Goal: Information Seeking & Learning: Learn about a topic

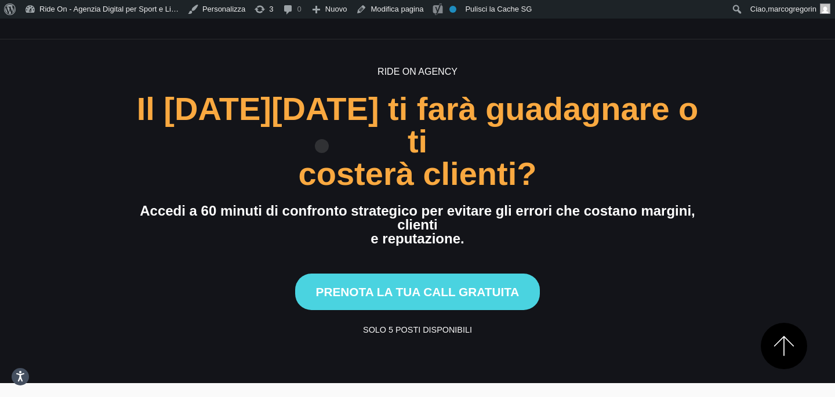
scroll to position [3890, 0]
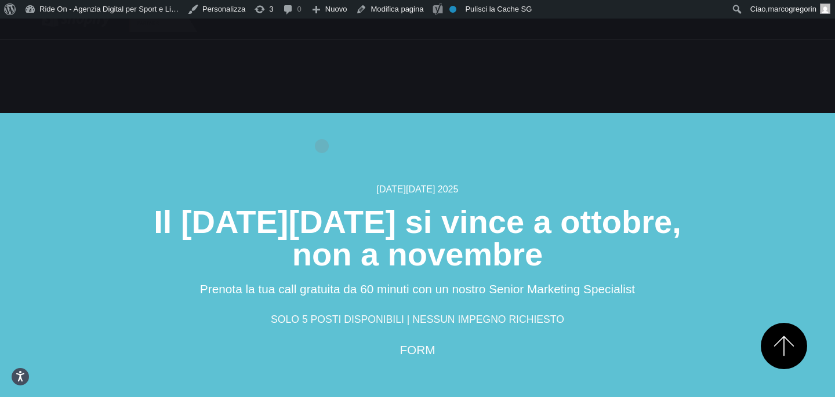
click at [323, 206] on h2 "Il [DATE][DATE] si vince a ottobre, non a novembre" at bounding box center [418, 238] width 696 height 65
drag, startPoint x: 158, startPoint y: 127, endPoint x: 621, endPoint y: 141, distance: 463.7
click at [621, 206] on h2 "Il [DATE][DATE] si vince a ottobre, non a novembre" at bounding box center [418, 238] width 696 height 65
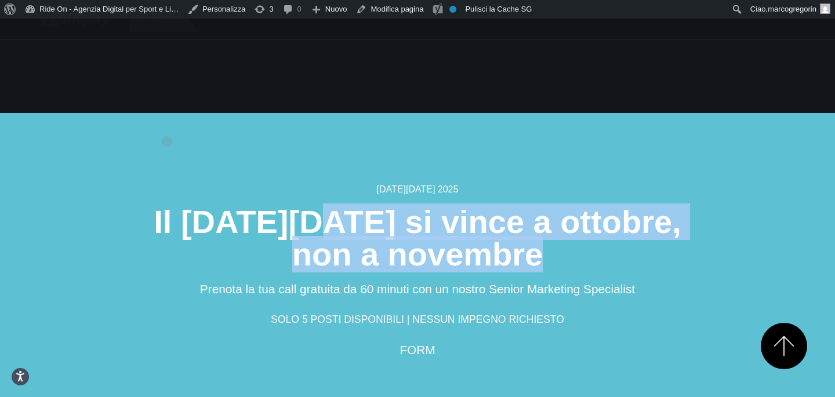
drag, startPoint x: 560, startPoint y: 159, endPoint x: 166, endPoint y: 123, distance: 395.5
click at [166, 206] on h2 "Il [DATE][DATE] si vince a ottobre, non a novembre" at bounding box center [418, 238] width 696 height 65
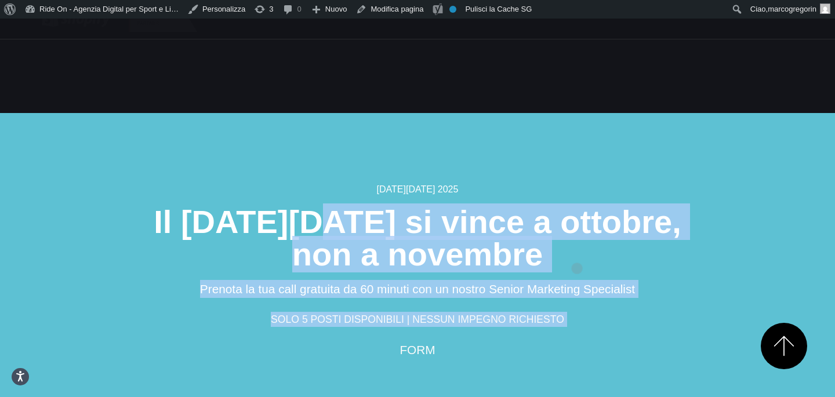
drag, startPoint x: 175, startPoint y: 136, endPoint x: 577, endPoint y: 250, distance: 418.3
click at [577, 250] on div "[DATE][DATE] 2025 Il [DATE][DATE] si vince a ottobre, non a novembre Prenota la…" at bounding box center [418, 271] width 696 height 177
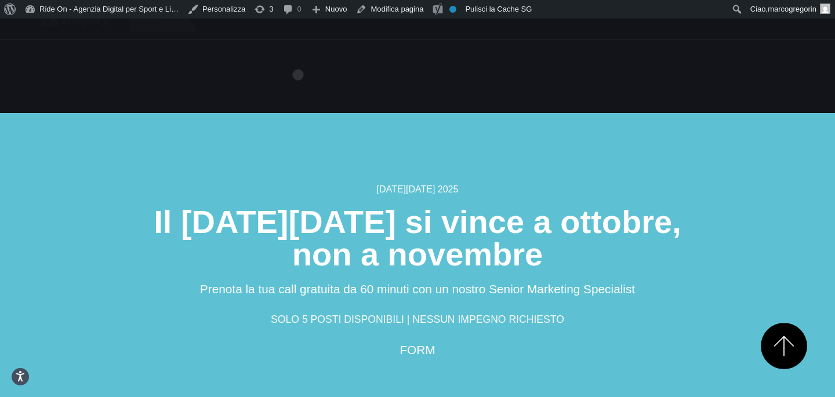
drag, startPoint x: 514, startPoint y: 264, endPoint x: 298, endPoint y: 57, distance: 299.5
click at [298, 113] on section "[DATE][DATE] 2025 Il [DATE][DATE] si vince a ottobre, non a novembre Prenota la…" at bounding box center [417, 277] width 835 height 328
drag, startPoint x: 267, startPoint y: 72, endPoint x: 530, endPoint y: 273, distance: 331.0
click at [530, 273] on section "[DATE][DATE] 2025 Il [DATE][DATE] si vince a ottobre, non a novembre Prenota la…" at bounding box center [417, 277] width 835 height 328
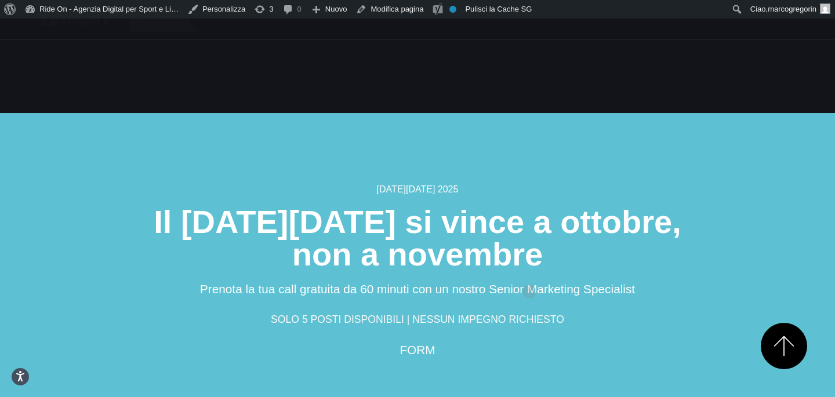
click at [530, 273] on section "[DATE][DATE] 2025 Il [DATE][DATE] si vince a ottobre, non a novembre Prenota la…" at bounding box center [417, 277] width 835 height 328
drag, startPoint x: 482, startPoint y: 271, endPoint x: 304, endPoint y: 48, distance: 285.2
click at [303, 113] on section "[DATE][DATE] 2025 Il [DATE][DATE] si vince a ottobre, non a novembre Prenota la…" at bounding box center [417, 277] width 835 height 328
click at [304, 113] on section "[DATE][DATE] 2025 Il [DATE][DATE] si vince a ottobre, non a novembre Prenota la…" at bounding box center [417, 277] width 835 height 328
drag, startPoint x: 340, startPoint y: 88, endPoint x: 572, endPoint y: 302, distance: 315.7
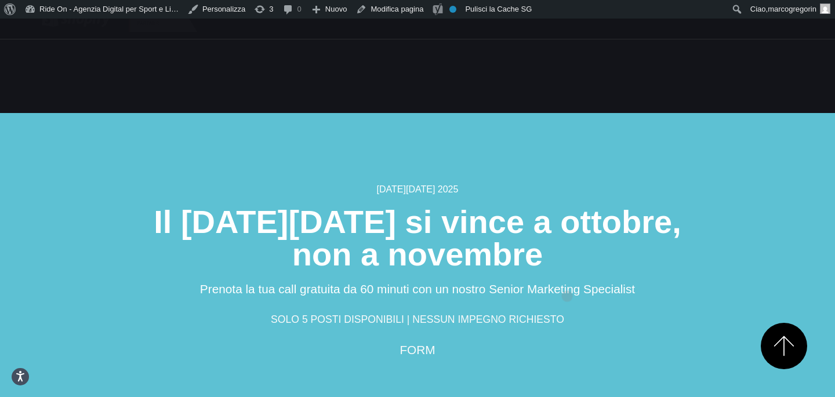
click at [572, 302] on section "[DATE][DATE] 2025 Il [DATE][DATE] si vince a ottobre, non a novembre Prenota la…" at bounding box center [417, 277] width 835 height 328
click at [806, 282] on section "[DATE][DATE] 2025 Il [DATE][DATE] si vince a ottobre, non a novembre Prenota la…" at bounding box center [417, 277] width 835 height 328
click at [806, 309] on section "[DATE][DATE] 2025 Il [DATE][DATE] si vince a ottobre, non a novembre Prenota la…" at bounding box center [417, 277] width 835 height 328
click at [816, 292] on section "[DATE][DATE] 2025 Il [DATE][DATE] si vince a ottobre, non a novembre Prenota la…" at bounding box center [417, 277] width 835 height 328
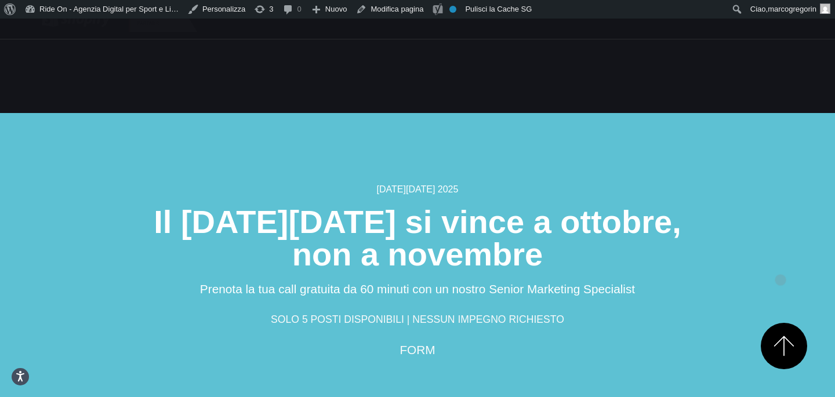
click at [781, 262] on section "[DATE][DATE] 2025 Il [DATE][DATE] si vince a ottobre, non a novembre Prenota la…" at bounding box center [417, 277] width 835 height 328
click at [806, 277] on section "[DATE][DATE] 2025 Il [DATE][DATE] si vince a ottobre, non a novembre Prenota la…" at bounding box center [417, 277] width 835 height 328
click at [814, 294] on section "[DATE][DATE] 2025 Il [DATE][DATE] si vince a ottobre, non a novembre Prenota la…" at bounding box center [417, 277] width 835 height 328
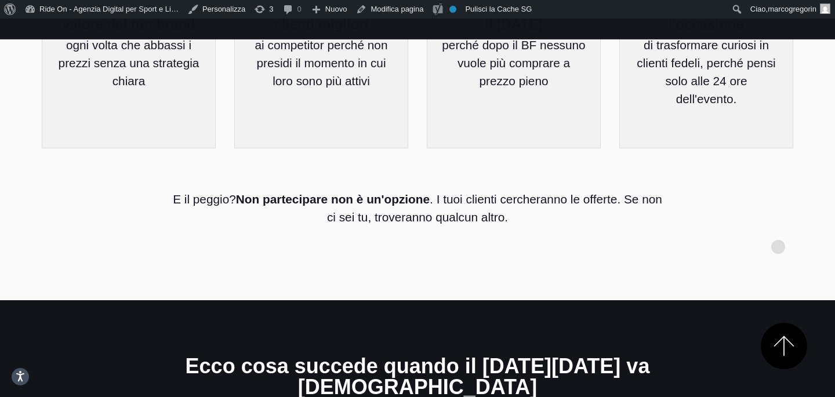
scroll to position [798, 0]
